Goal: Check status

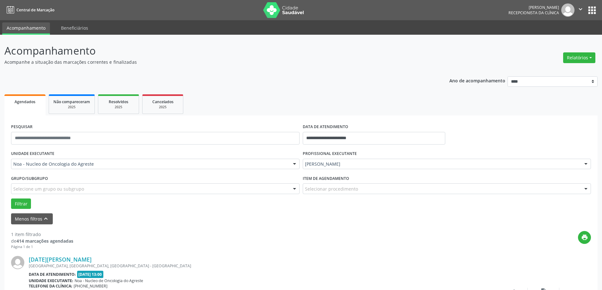
select select "*"
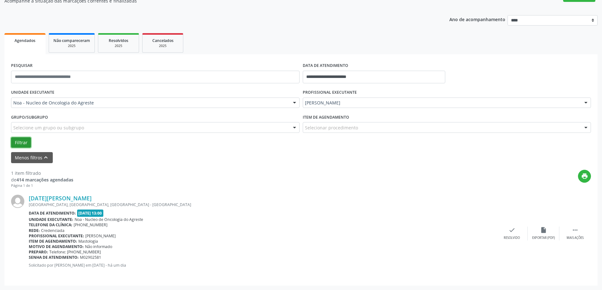
click at [25, 142] on button "Filtrar" at bounding box center [21, 142] width 20 height 11
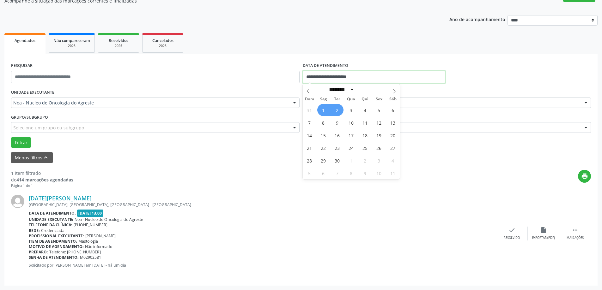
click at [371, 75] on input "**********" at bounding box center [374, 77] width 142 height 13
click at [172, 167] on div "1 item filtrado de 414 marcações agendadas Página 1 de 1 print [DATE][PERSON_NA…" at bounding box center [301, 221] width 580 height 116
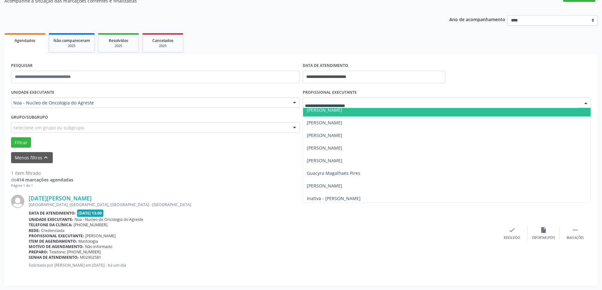
scroll to position [63, 0]
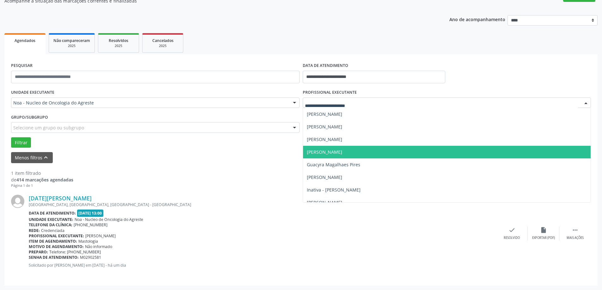
click at [328, 150] on span "[PERSON_NAME]" at bounding box center [324, 152] width 35 height 6
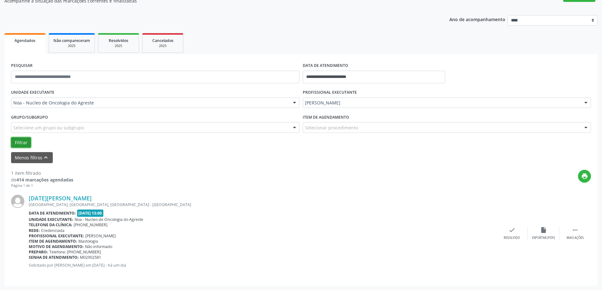
click at [16, 144] on button "Filtrar" at bounding box center [21, 142] width 20 height 11
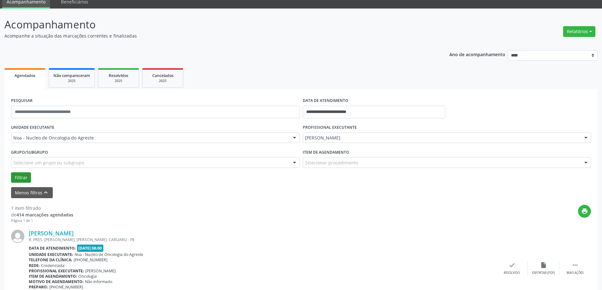
scroll to position [61, 0]
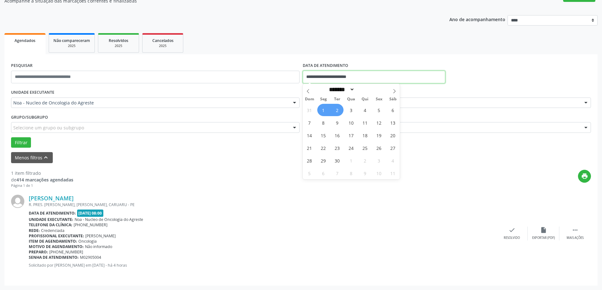
click at [378, 78] on input "**********" at bounding box center [374, 77] width 142 height 13
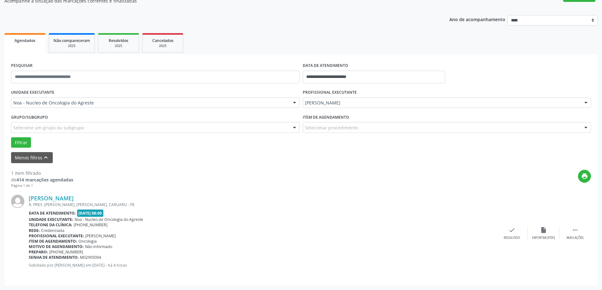
click at [211, 215] on div "Data de atendimento: [DATE] 08:00" at bounding box center [262, 213] width 467 height 7
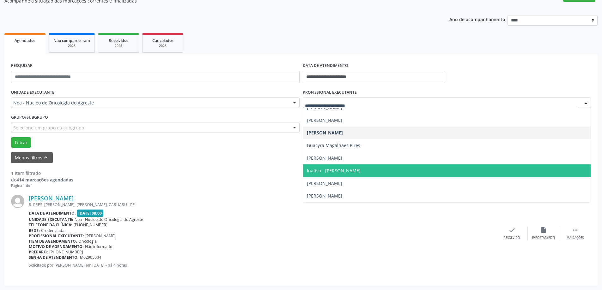
scroll to position [0, 0]
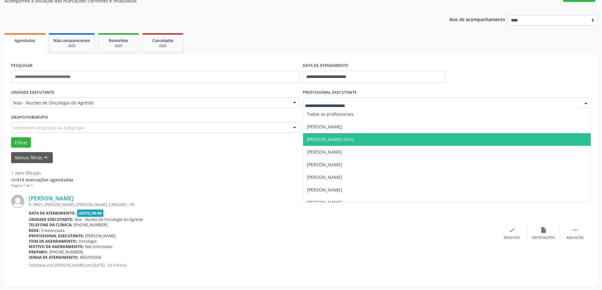
click at [327, 139] on span "[PERSON_NAME] Diniz" at bounding box center [330, 139] width 47 height 6
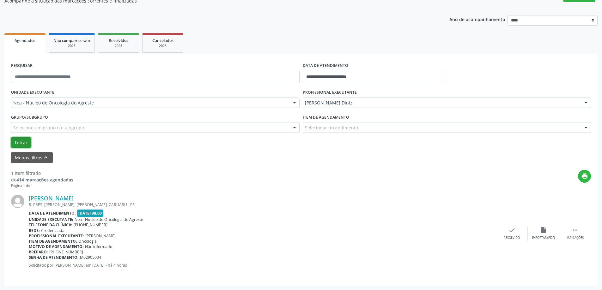
click at [24, 142] on button "Filtrar" at bounding box center [21, 142] width 20 height 11
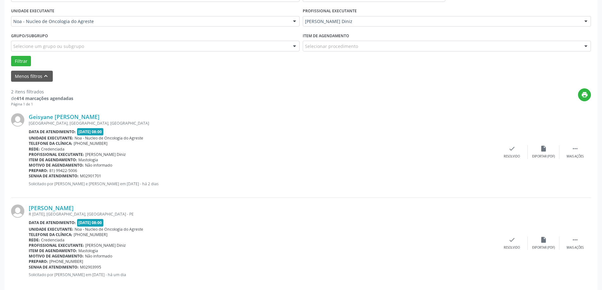
scroll to position [152, 0]
